Goal: Task Accomplishment & Management: Complete application form

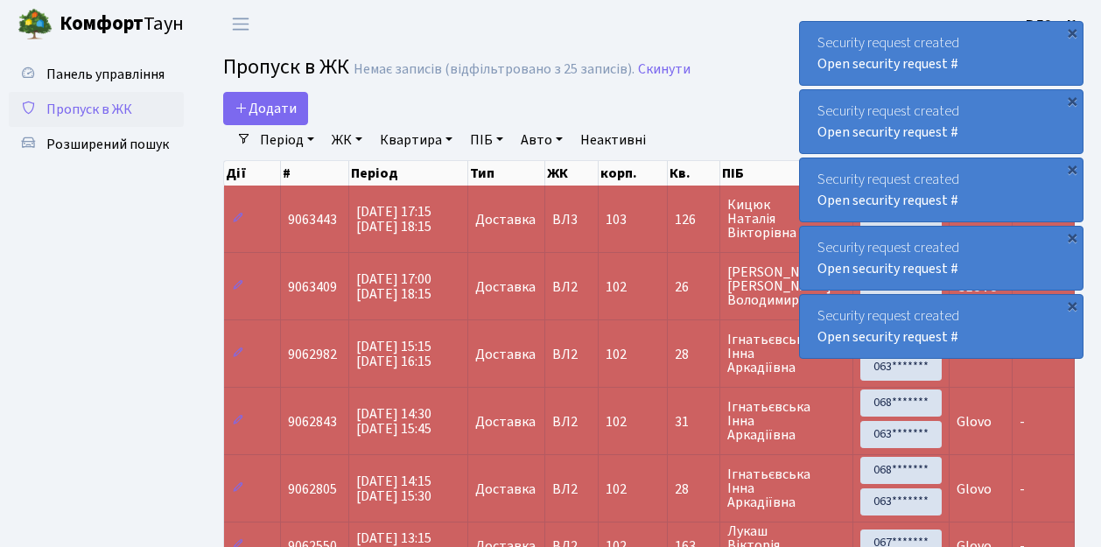
select select "25"
click at [112, 106] on span "Пропуск в ЖК" at bounding box center [89, 109] width 86 height 19
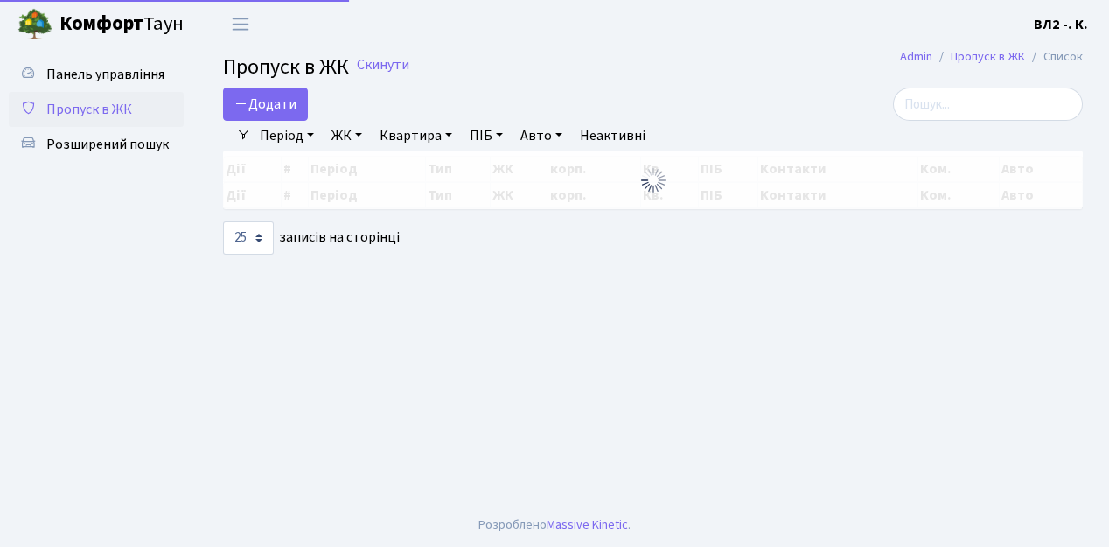
select select "25"
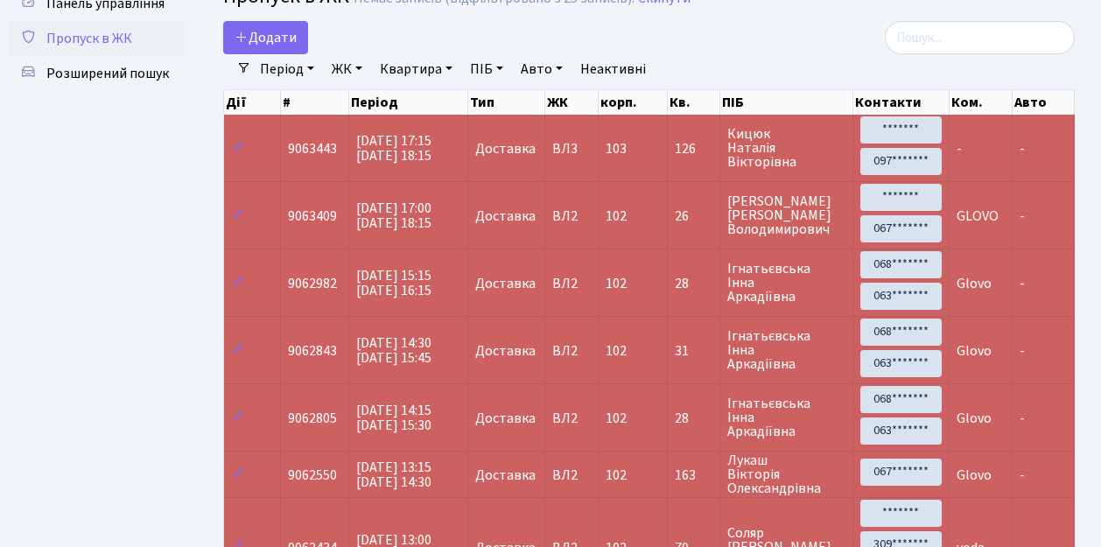
scroll to position [58, 0]
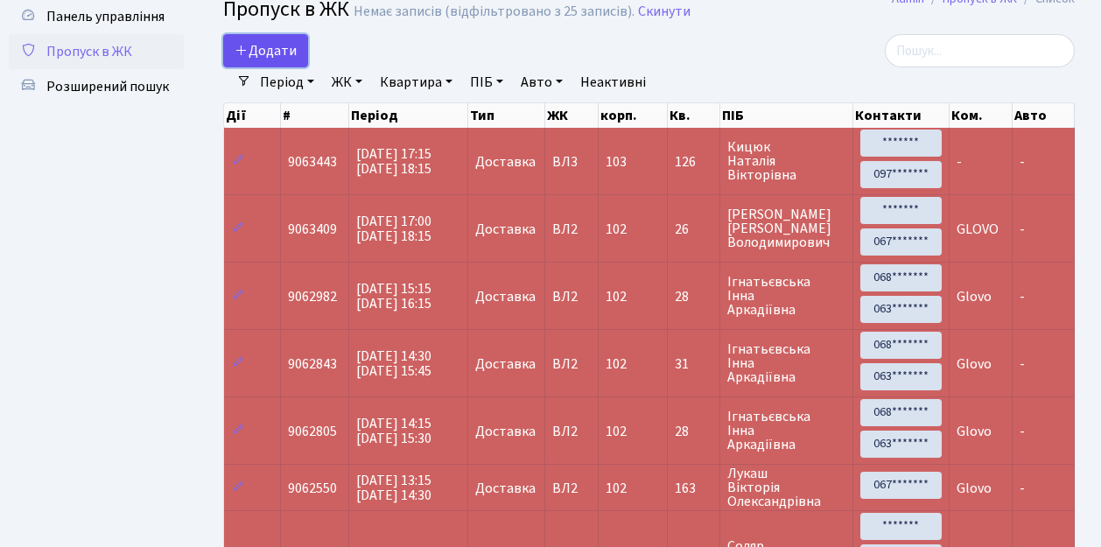
click at [256, 52] on span "Додати" at bounding box center [265, 50] width 62 height 19
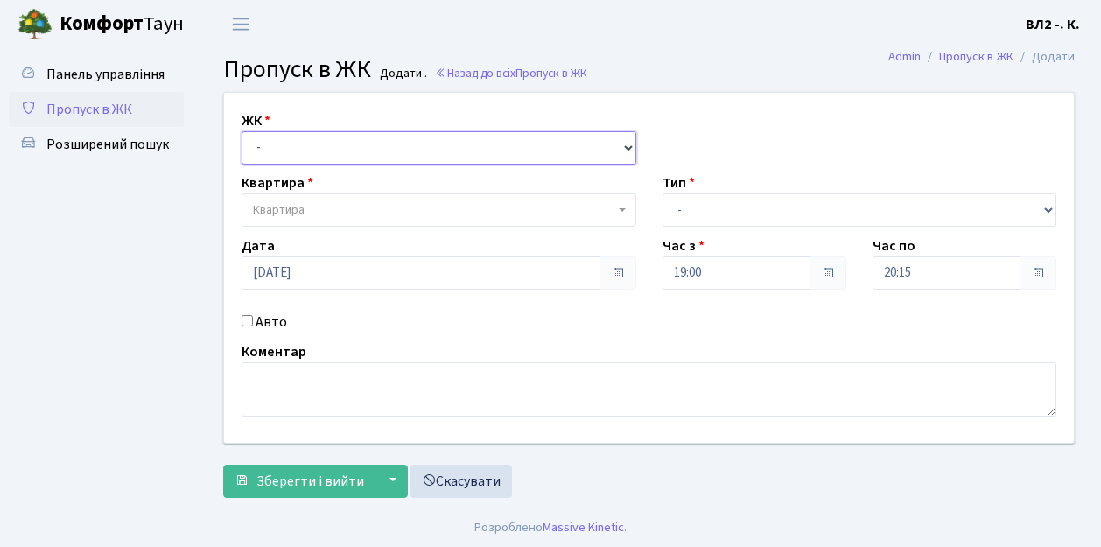
click at [294, 133] on select "- ВЛ1, Ужгородський пров., 4/1 ВЛ2, пр.Голосіївський, 76 ВЛ3, пр.Голосіївський,…" at bounding box center [438, 147] width 395 height 33
select select "317"
click at [241, 131] on select "- ВЛ1, Ужгородський пров., 4/1 ВЛ2, пр.Голосіївський, 76 ВЛ3, пр.Голосіївський,…" at bounding box center [438, 147] width 395 height 33
select select
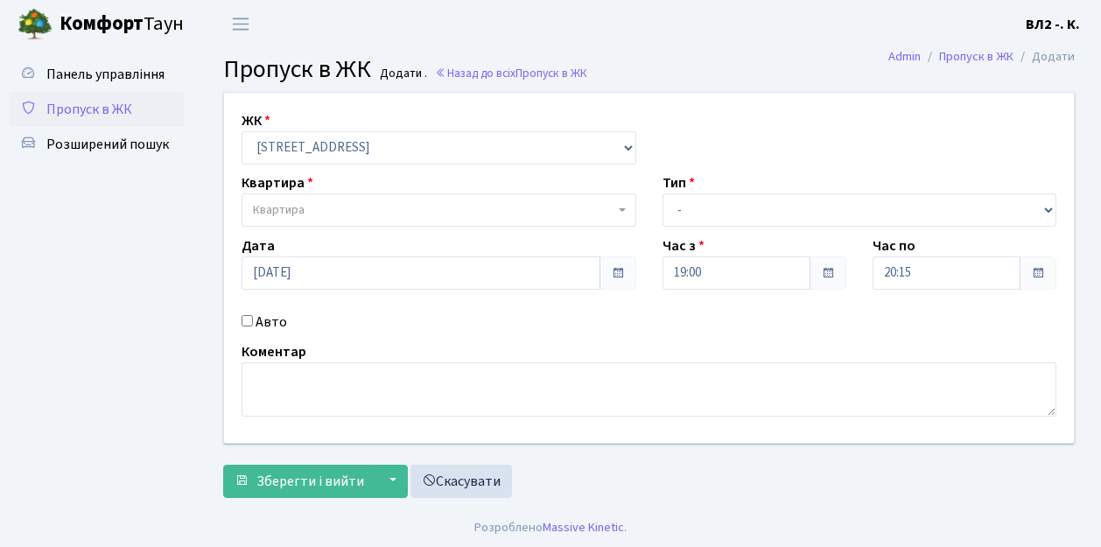
click at [338, 213] on span "Квартира" at bounding box center [433, 209] width 361 height 17
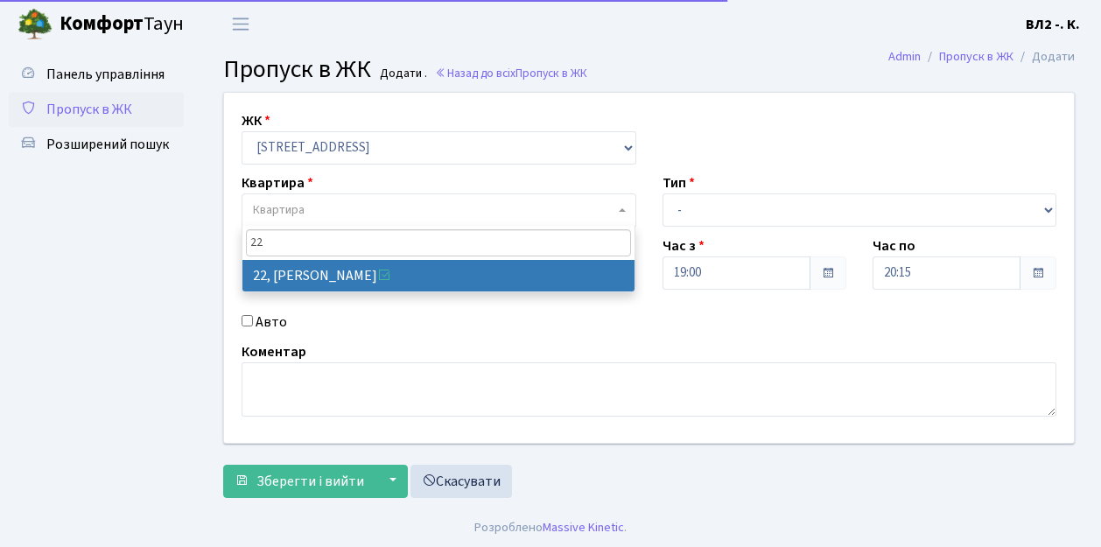
type input "22"
drag, startPoint x: 367, startPoint y: 271, endPoint x: 639, endPoint y: 254, distance: 271.8
select select "38005"
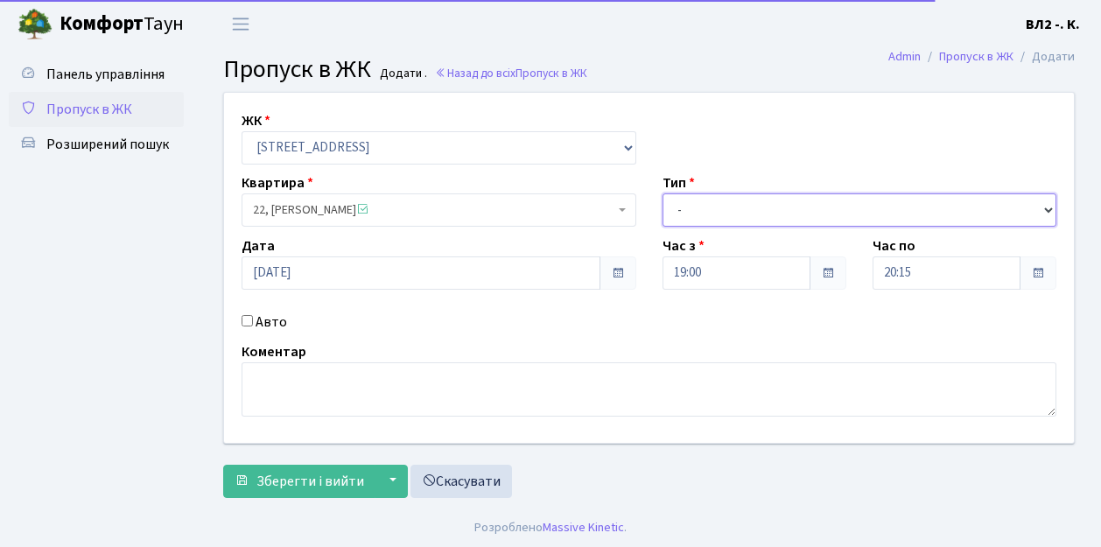
click at [748, 217] on select "- Доставка Таксі Гості Сервіс" at bounding box center [859, 209] width 395 height 33
select select "1"
click at [662, 193] on select "- Доставка Таксі Гості Сервіс" at bounding box center [859, 209] width 395 height 33
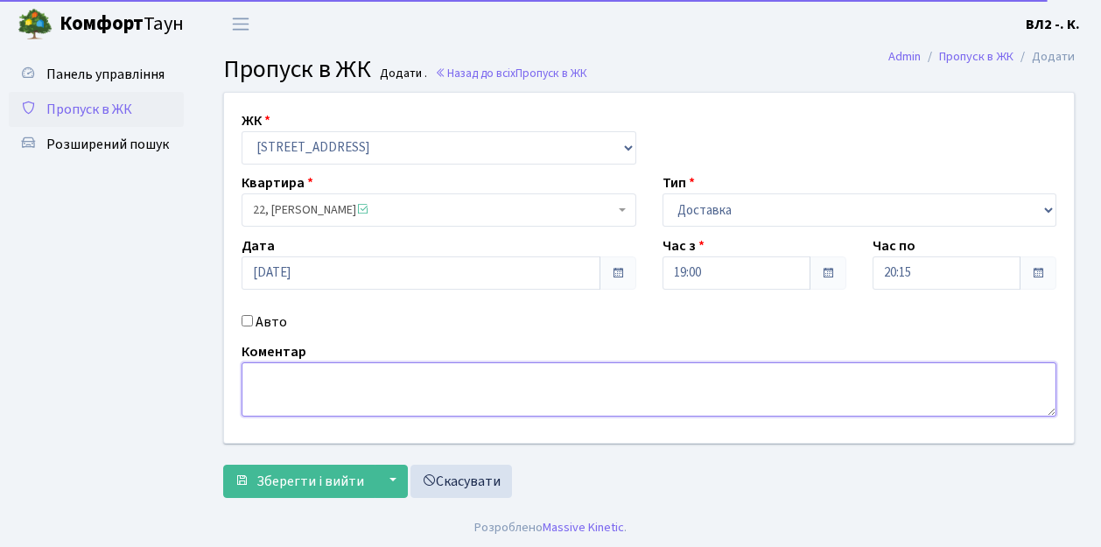
click at [276, 387] on textarea at bounding box center [648, 389] width 814 height 54
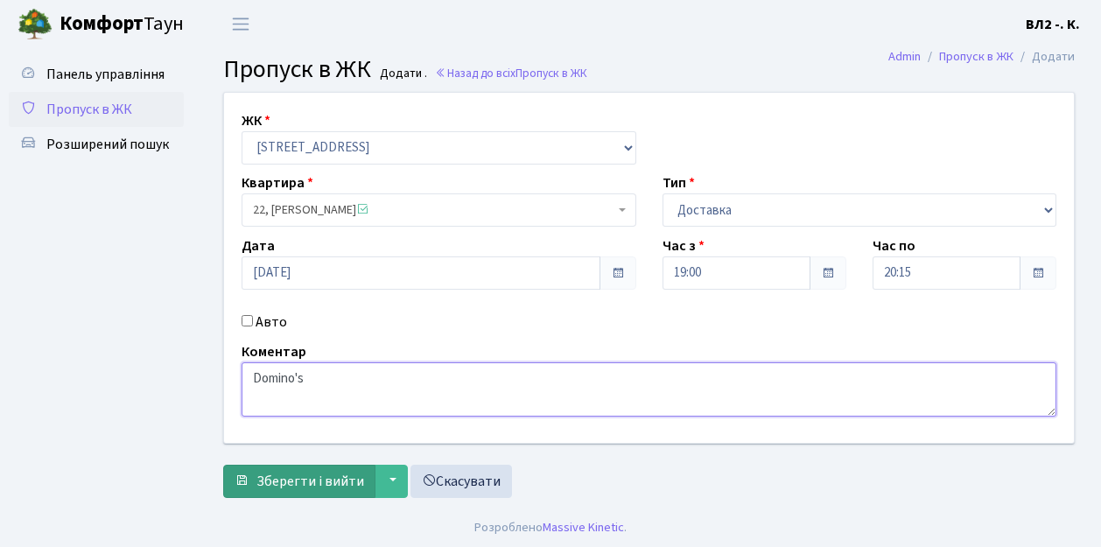
type textarea "Domino's"
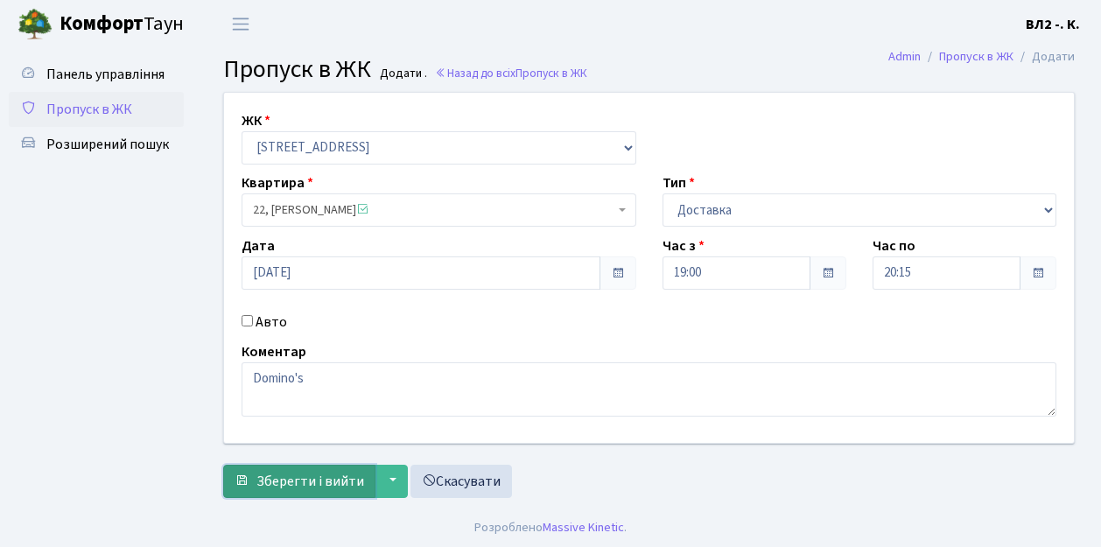
click at [325, 480] on span "Зберегти і вийти" at bounding box center [310, 481] width 108 height 19
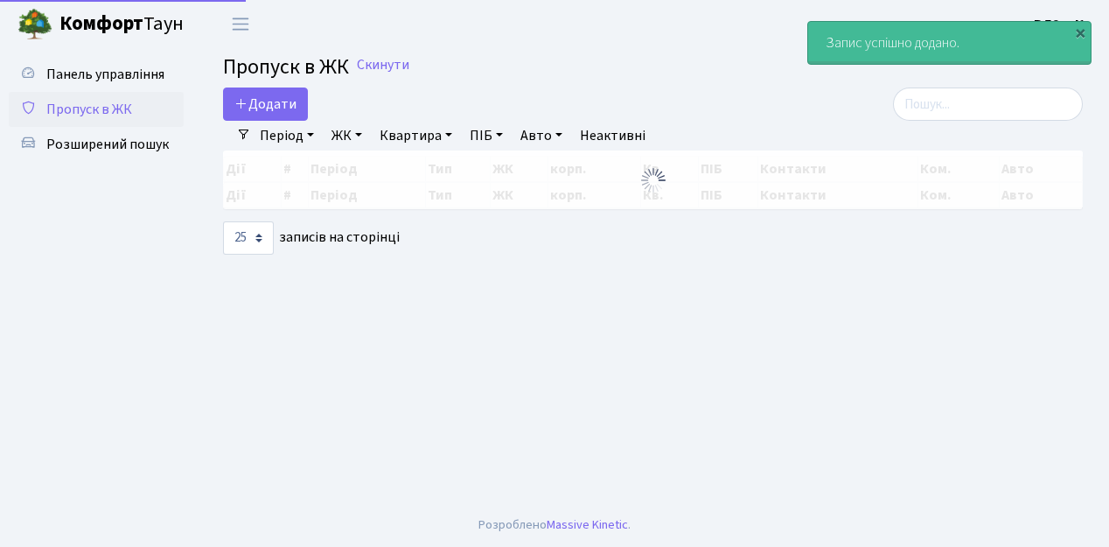
select select "25"
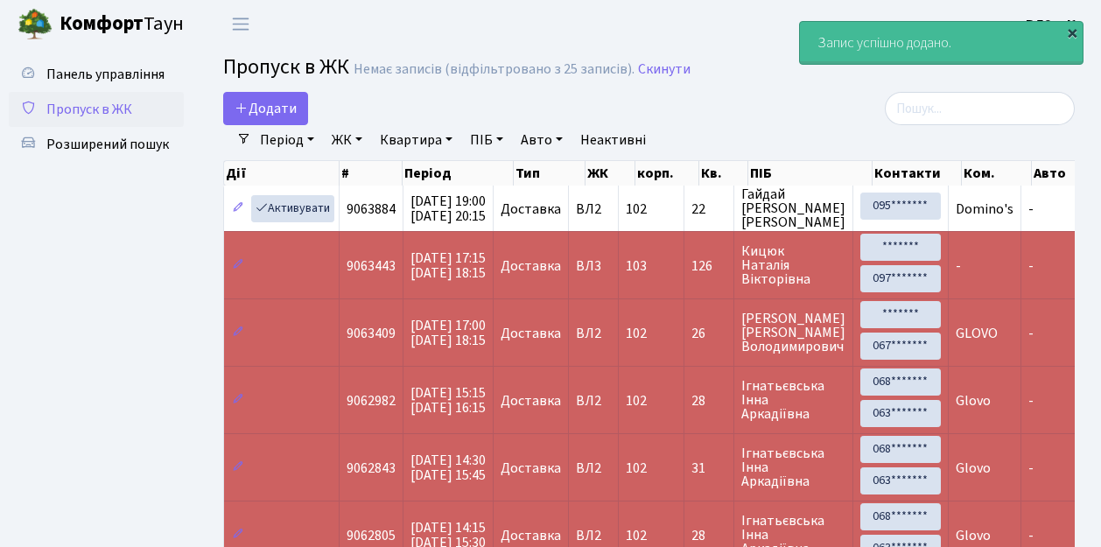
click at [1068, 31] on div "×" at bounding box center [1071, 32] width 17 height 17
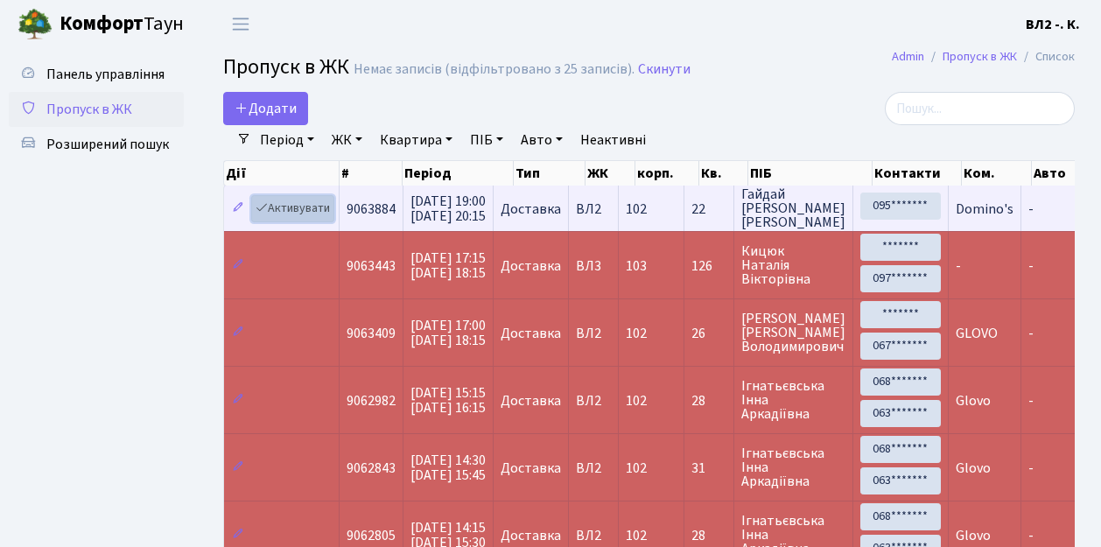
click at [320, 211] on link "Активувати" at bounding box center [292, 208] width 83 height 27
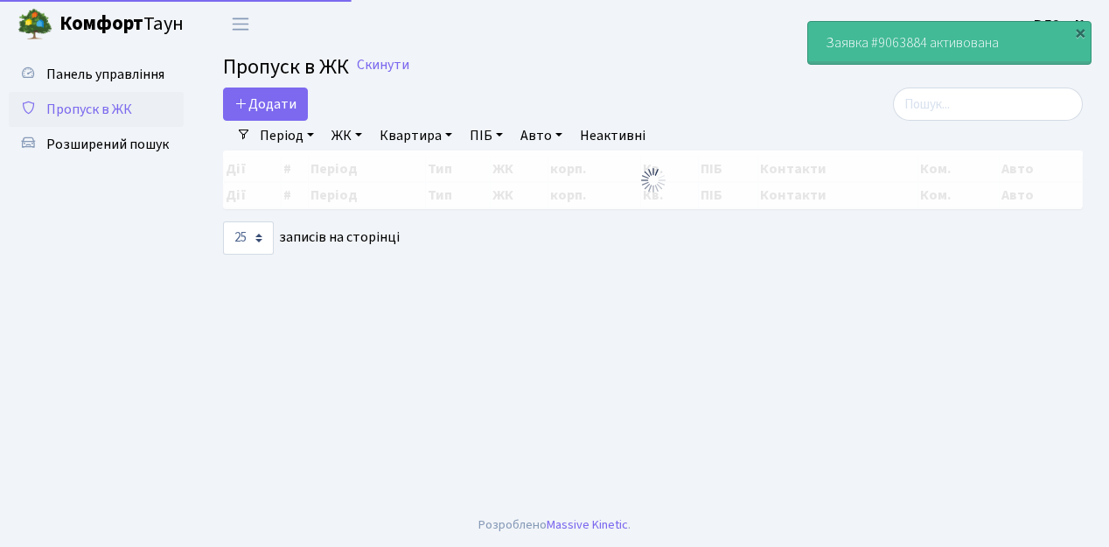
select select "25"
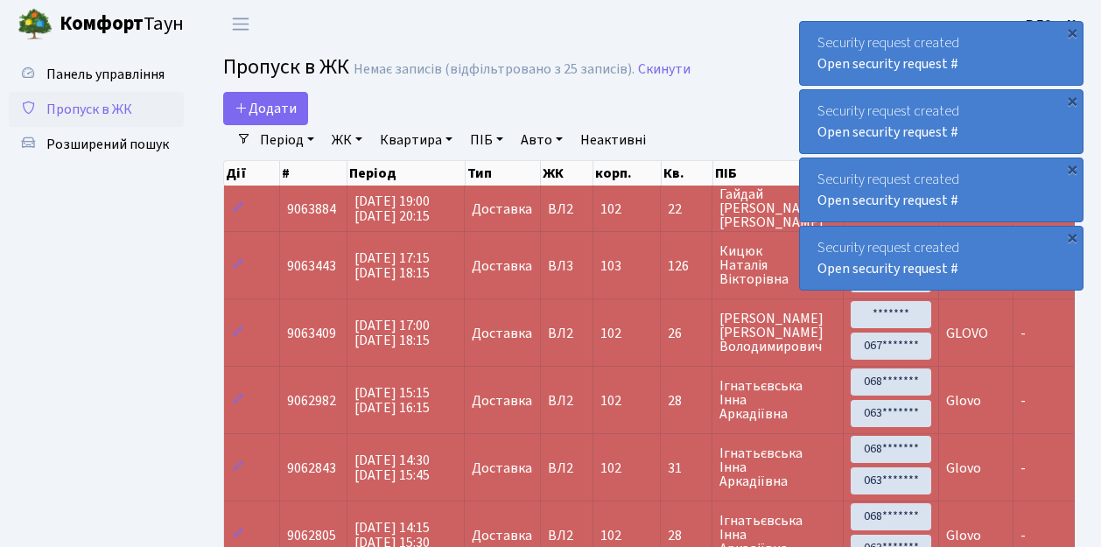
click at [108, 110] on span "Пропуск в ЖК" at bounding box center [89, 109] width 86 height 19
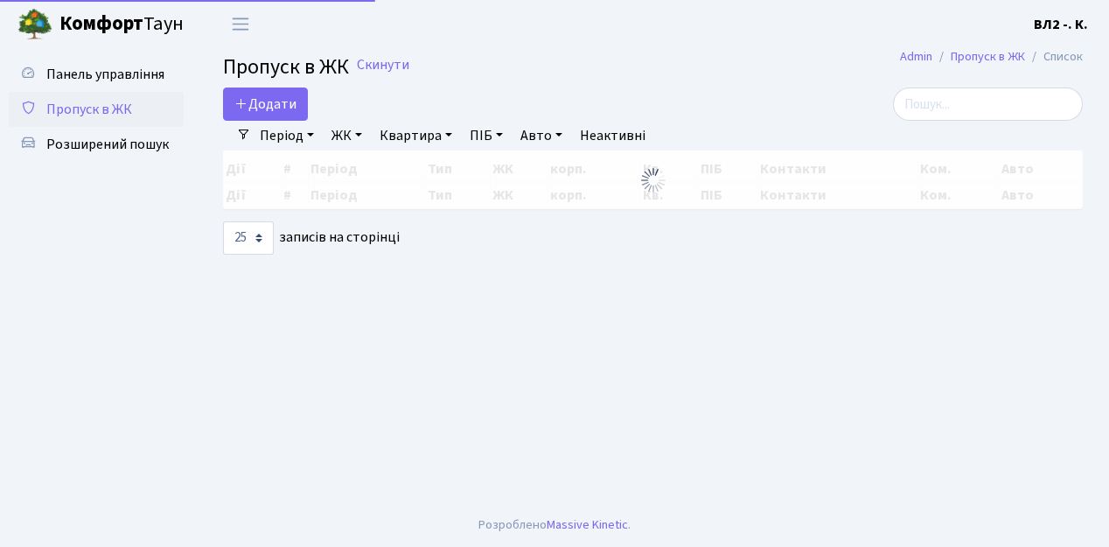
select select "25"
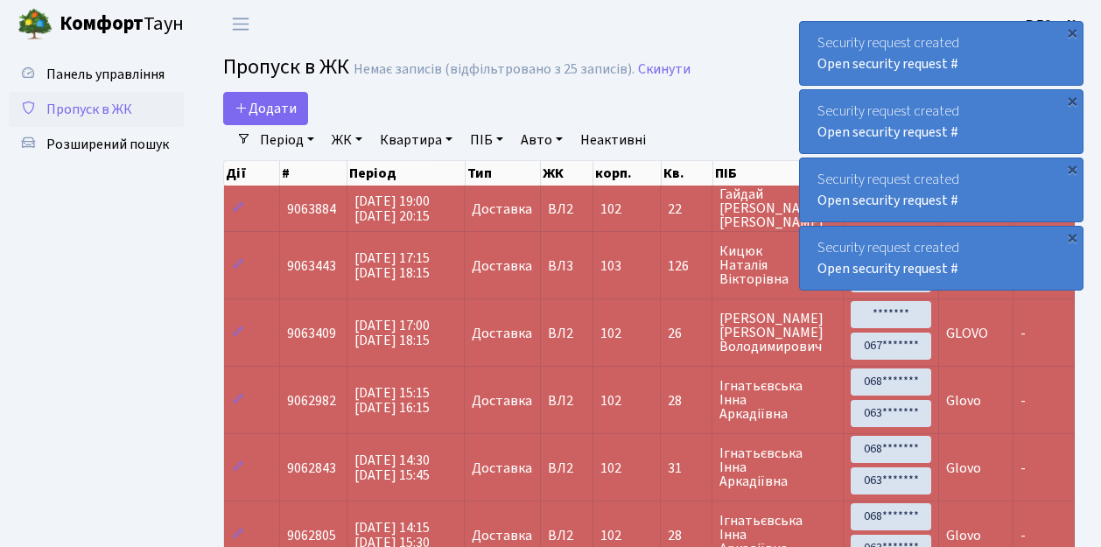
click at [92, 106] on span "Пропуск в ЖК" at bounding box center [89, 109] width 86 height 19
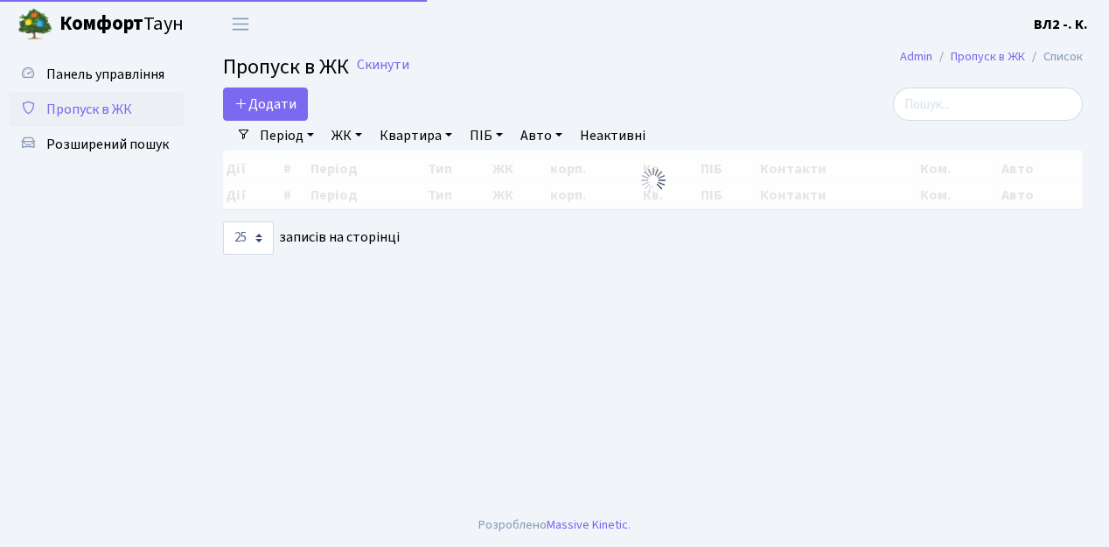
select select "25"
